Goal: Task Accomplishment & Management: Complete application form

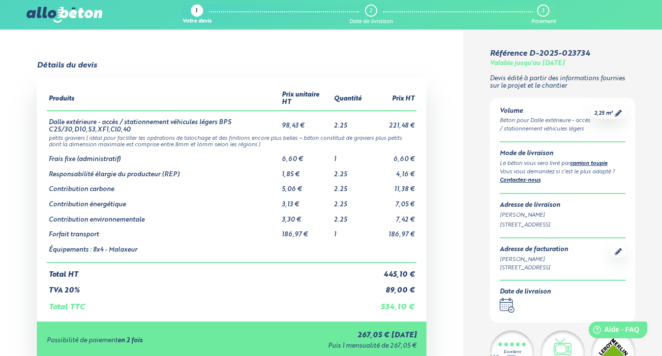
click at [198, 10] on div "1" at bounding box center [197, 10] width 12 height 12
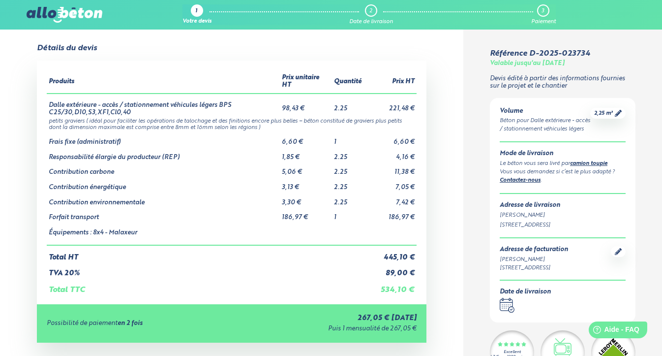
scroll to position [9, 0]
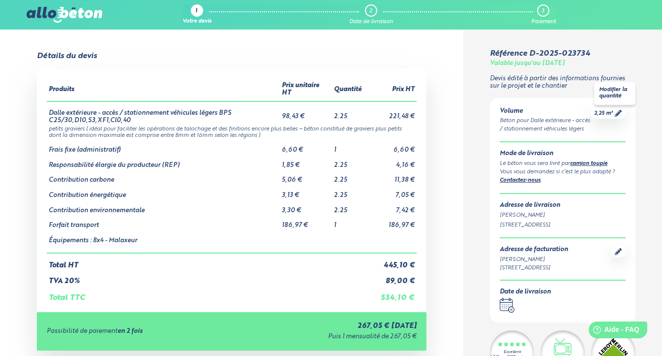
click at [608, 113] on span "2,25 m³" at bounding box center [603, 113] width 19 height 7
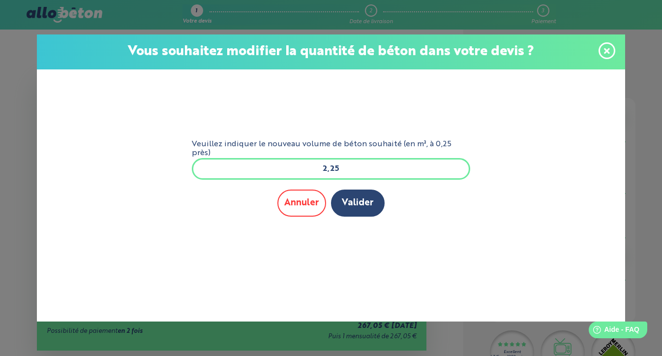
click at [300, 203] on button "Annuler" at bounding box center [301, 202] width 49 height 27
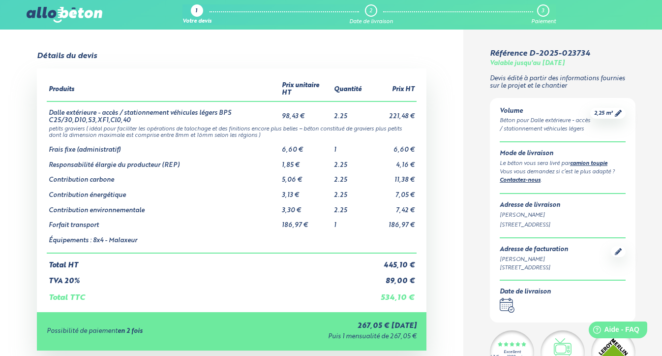
click at [620, 118] on div "2,25 m³" at bounding box center [607, 113] width 35 height 11
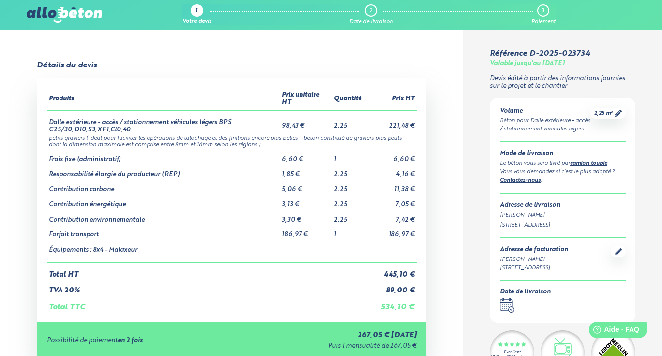
scroll to position [0, 0]
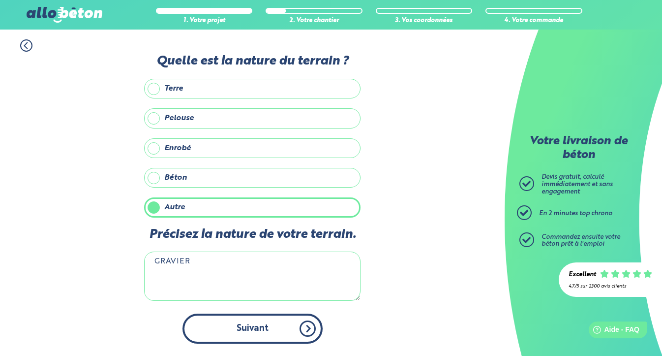
click at [278, 331] on button "Suivant" at bounding box center [252, 328] width 140 height 30
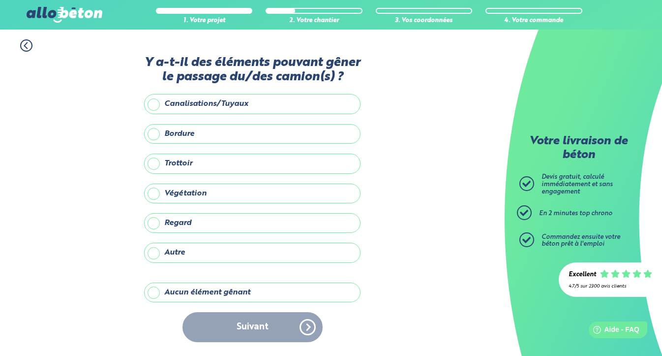
click at [269, 285] on label "Aucun élément gênant" at bounding box center [252, 292] width 216 height 20
click at [0, 0] on input "Aucun élément gênant" at bounding box center [0, 0] width 0 height 0
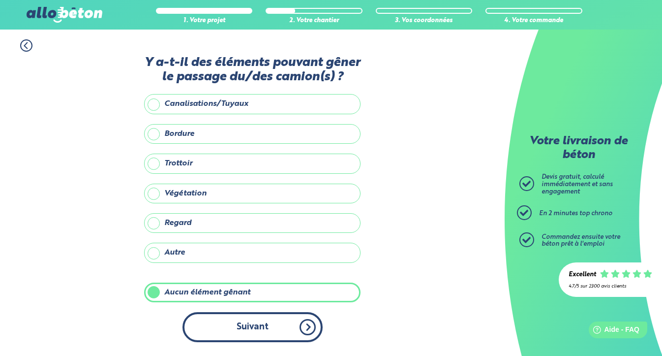
click at [274, 322] on button "Suivant" at bounding box center [252, 327] width 140 height 30
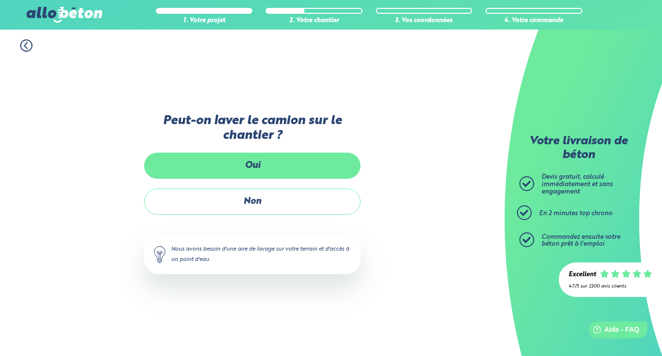
click at [274, 173] on label "Oui" at bounding box center [252, 165] width 216 height 26
click at [0, 0] on input "Oui" at bounding box center [0, 0] width 0 height 0
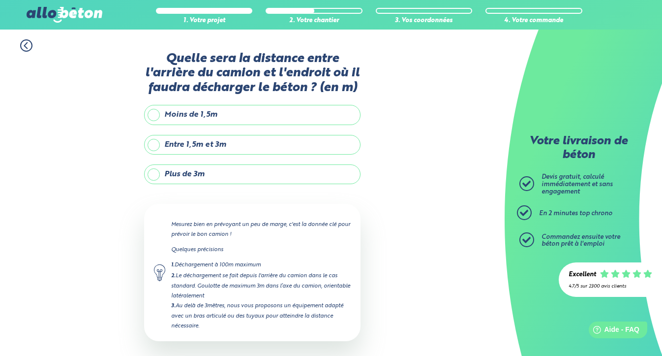
click at [236, 150] on label "Entre 1,5m et 3m" at bounding box center [252, 145] width 216 height 20
click at [0, 0] on input "Entre 1,5m et 3m" at bounding box center [0, 0] width 0 height 0
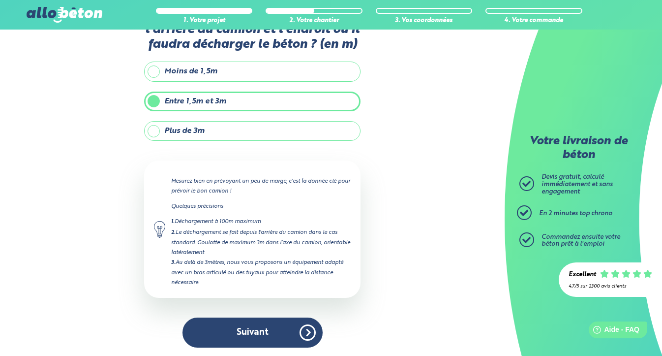
scroll to position [43, 0]
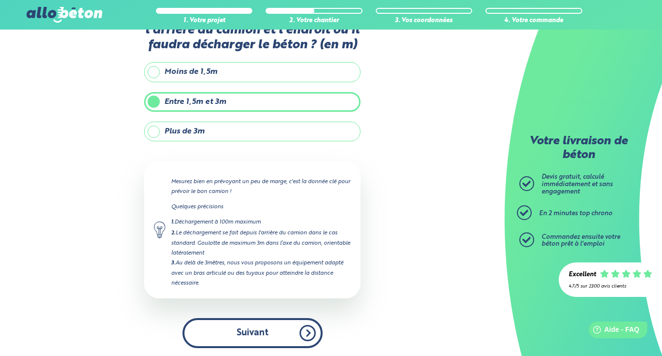
click at [268, 341] on button "Suivant" at bounding box center [252, 333] width 140 height 30
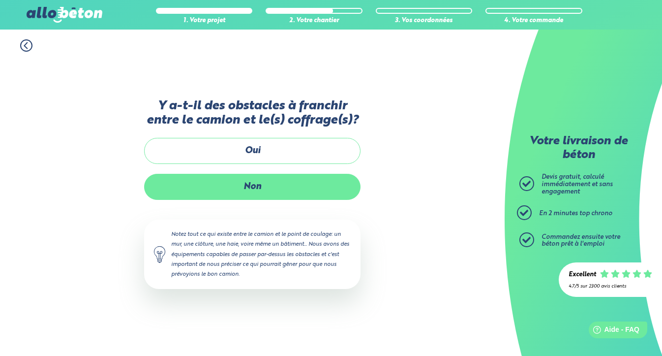
click at [242, 192] on label "Non" at bounding box center [252, 187] width 216 height 26
click at [0, 0] on input "Non" at bounding box center [0, 0] width 0 height 0
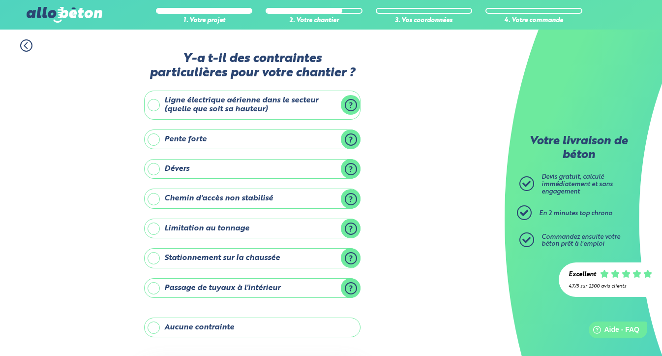
click at [268, 103] on label "Ligne électrique aérienne dans le secteur (quelle que soit sa hauteur)" at bounding box center [252, 104] width 216 height 29
click at [0, 0] on input "Ligne électrique aérienne dans le secteur (quelle que soit sa hauteur)" at bounding box center [0, 0] width 0 height 0
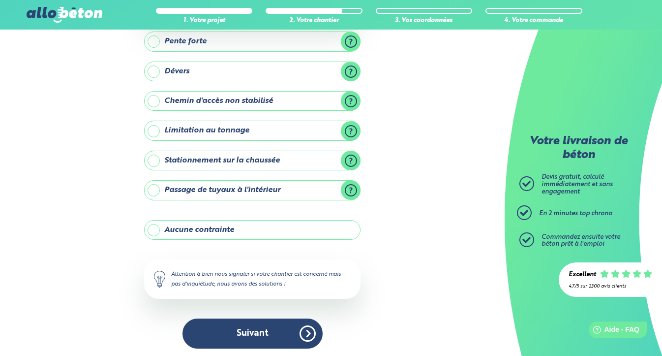
click at [251, 231] on label "Aucune contrainte" at bounding box center [252, 230] width 216 height 20
click at [0, 0] on input "Aucune contrainte" at bounding box center [0, 0] width 0 height 0
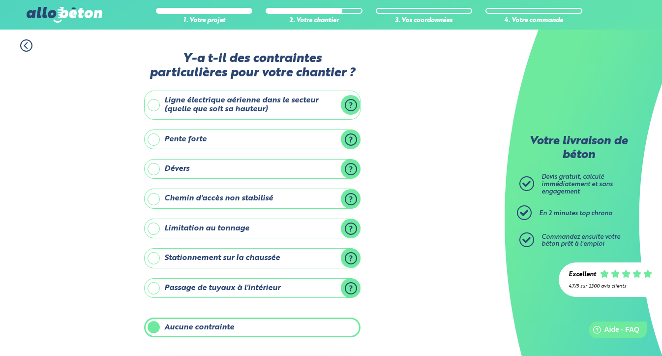
click at [298, 114] on label "Ligne électrique aérienne dans le secteur (quelle que soit sa hauteur)" at bounding box center [252, 104] width 216 height 29
click at [0, 0] on input "Ligne électrique aérienne dans le secteur (quelle que soit sa hauteur)" at bounding box center [0, 0] width 0 height 0
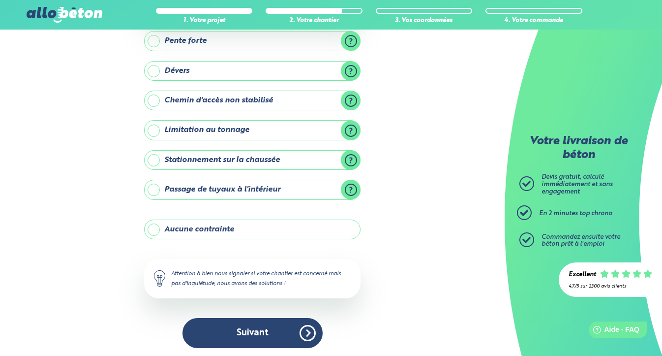
scroll to position [167, 0]
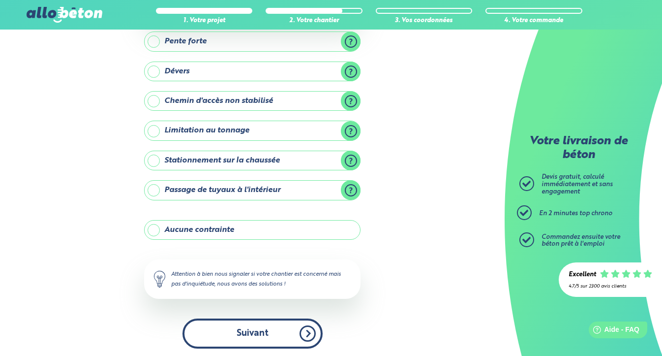
click at [285, 335] on button "Suivant" at bounding box center [252, 333] width 140 height 30
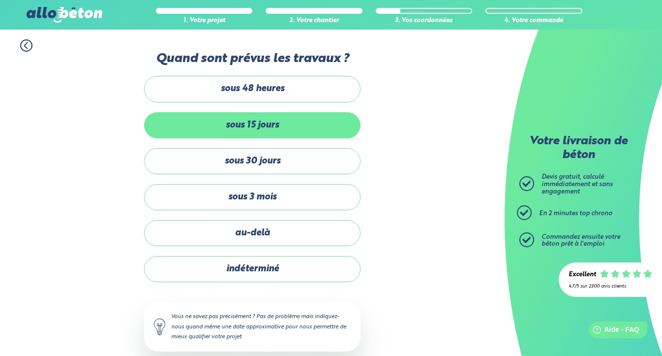
click at [297, 121] on label "sous 15 jours" at bounding box center [252, 125] width 216 height 26
click at [0, 0] on input "sous 15 jours" at bounding box center [0, 0] width 0 height 0
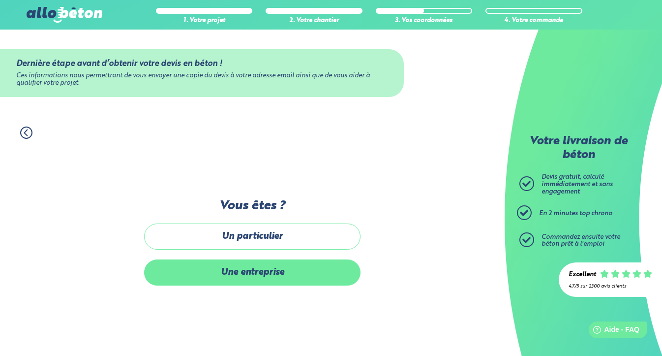
click at [285, 266] on label "Une entreprise" at bounding box center [252, 272] width 216 height 26
click at [0, 0] on input "Une entreprise" at bounding box center [0, 0] width 0 height 0
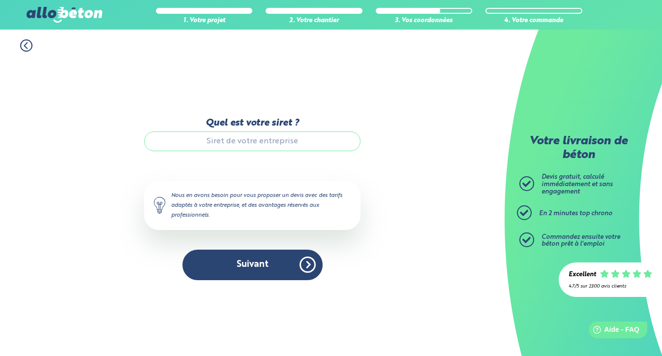
click at [265, 142] on input "Quel est votre siret ?" at bounding box center [252, 141] width 216 height 20
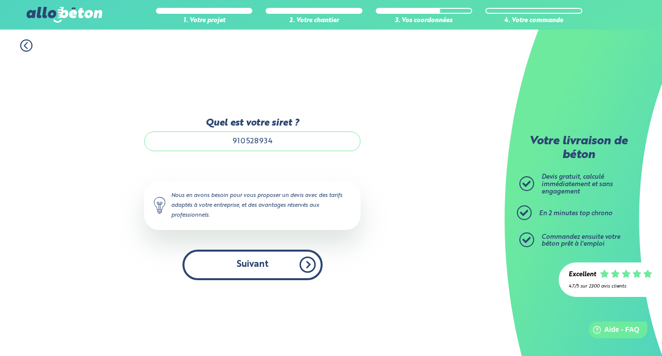
click at [268, 275] on button "Suivant" at bounding box center [252, 264] width 140 height 30
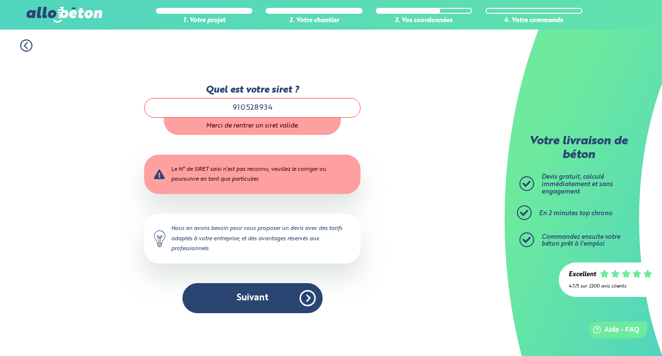
click at [283, 108] on input "910528934" at bounding box center [252, 108] width 216 height 20
type input "91052893400011"
click at [433, 176] on div "1. Votre projet 2. Votre chantier 3. Vos coordonnées 4. Votre commande Quel est…" at bounding box center [252, 193] width 505 height 326
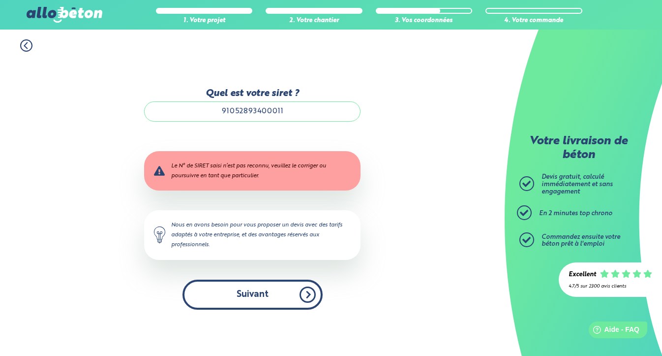
click at [244, 290] on button "Suivant" at bounding box center [252, 294] width 140 height 30
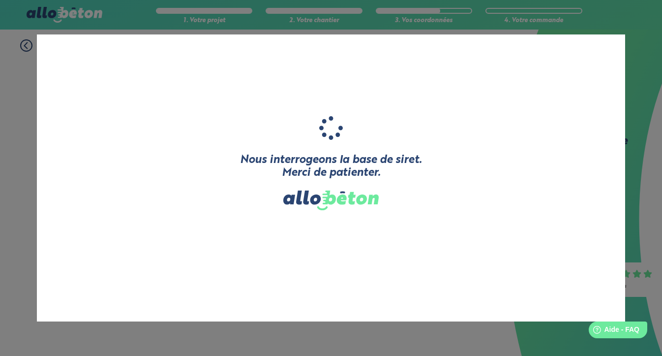
type input "DS SERRURERIE"
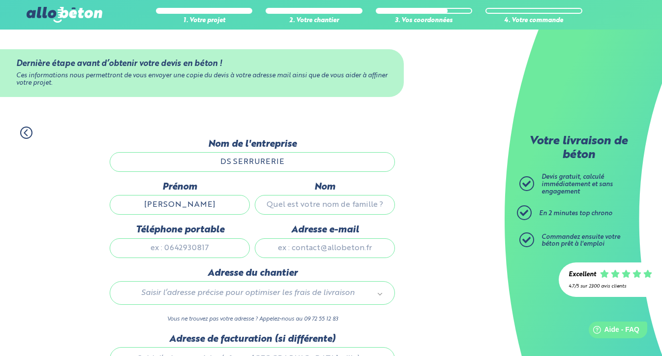
type input "[PERSON_NAME]"
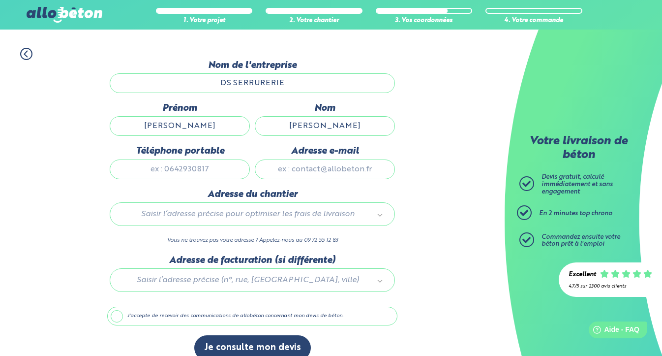
scroll to position [98, 0]
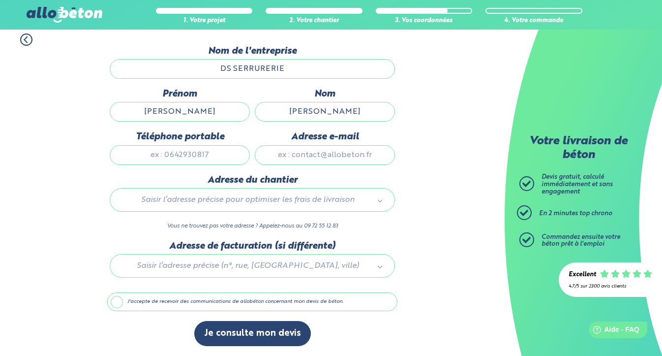
type input "[PERSON_NAME]"
type input "0778009419"
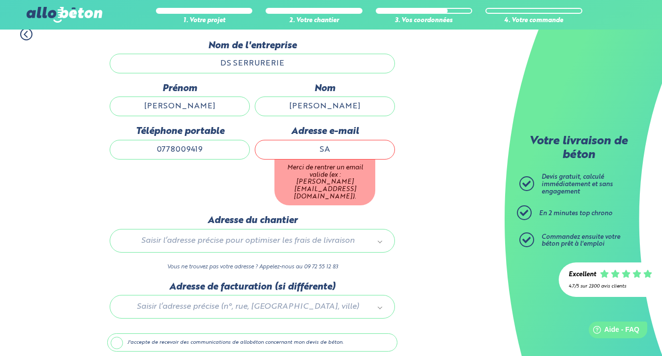
type input "S"
type input "[EMAIL_ADDRESS][DOMAIN_NAME]"
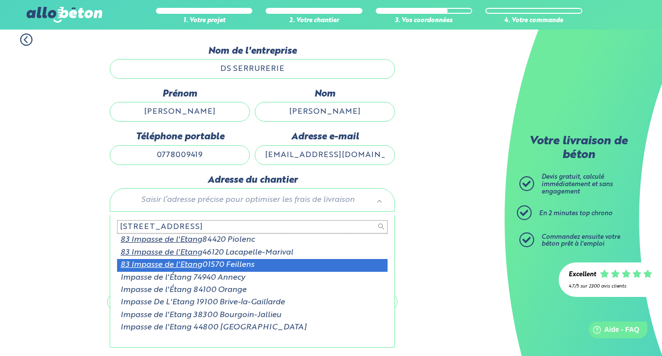
type input "[STREET_ADDRESS]"
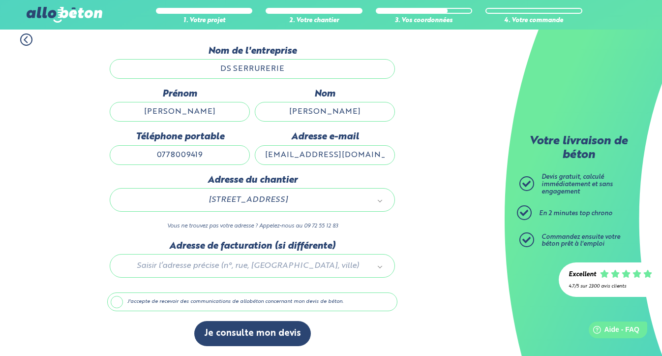
click at [286, 264] on div at bounding box center [252, 264] width 290 height 47
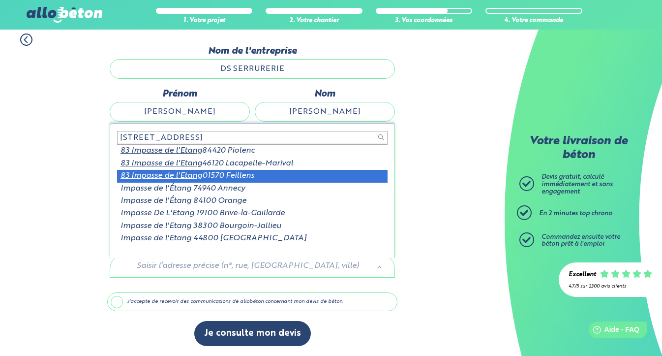
type input "[STREET_ADDRESS]"
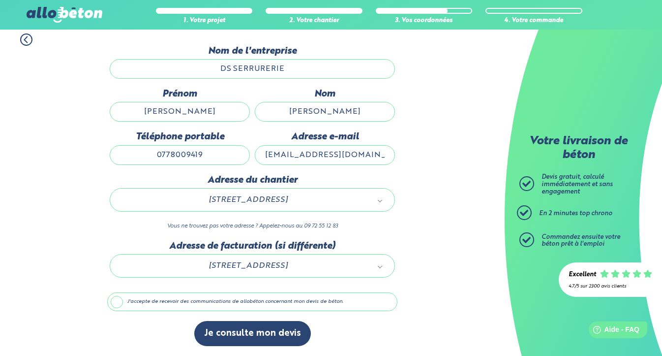
click at [216, 307] on label "J'accepte de recevoir des communications de allobéton concernant mon devis de b…" at bounding box center [252, 301] width 290 height 19
click at [0, 0] on input "J'accepte de recevoir des communications de allobéton concernant mon devis de b…" at bounding box center [0, 0] width 0 height 0
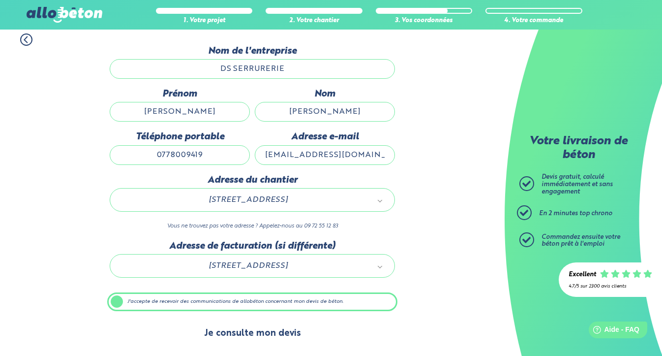
click at [301, 330] on button "Je consulte mon devis" at bounding box center [252, 333] width 117 height 25
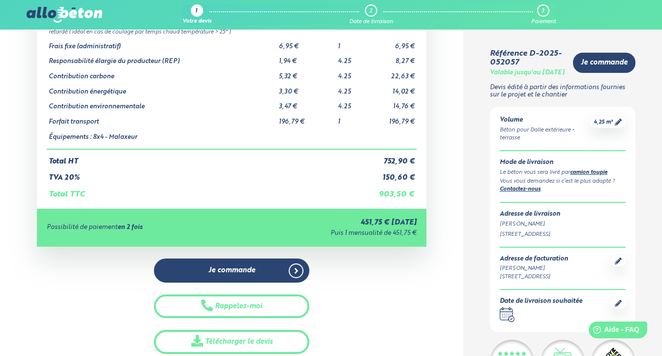
scroll to position [133, 0]
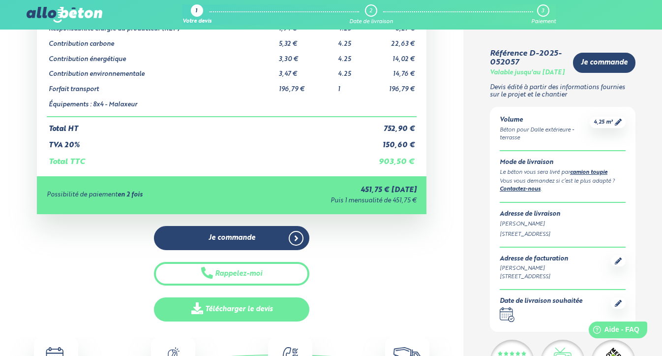
click at [280, 311] on link "Télécharger le devis" at bounding box center [232, 309] width 156 height 24
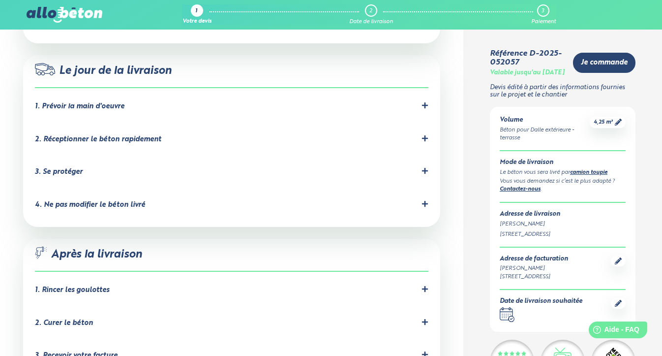
scroll to position [866, 0]
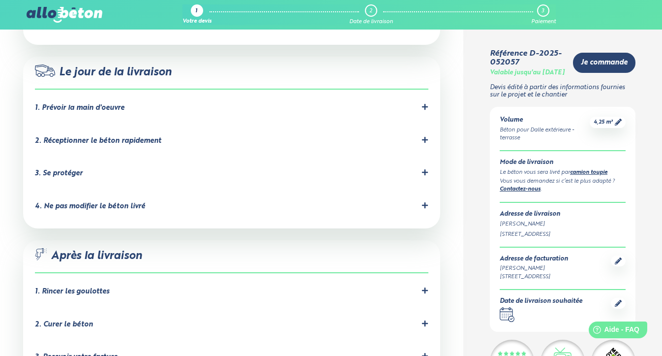
click at [428, 169] on icon at bounding box center [425, 172] width 7 height 7
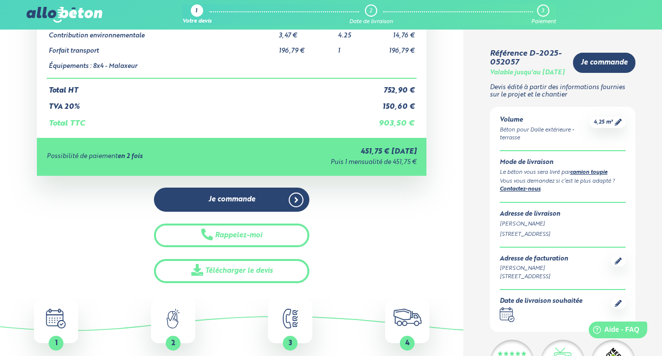
scroll to position [172, 0]
